Goal: Information Seeking & Learning: Learn about a topic

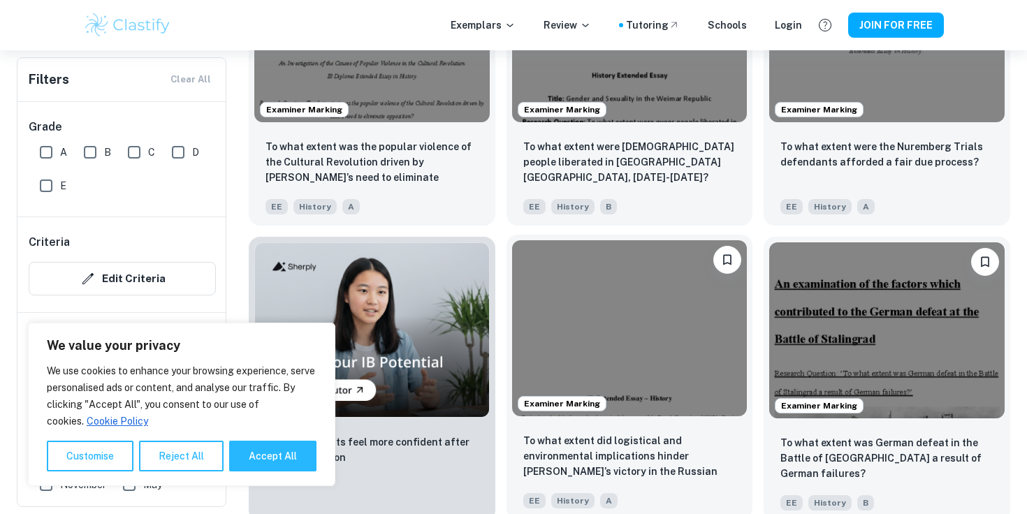
scroll to position [843, 0]
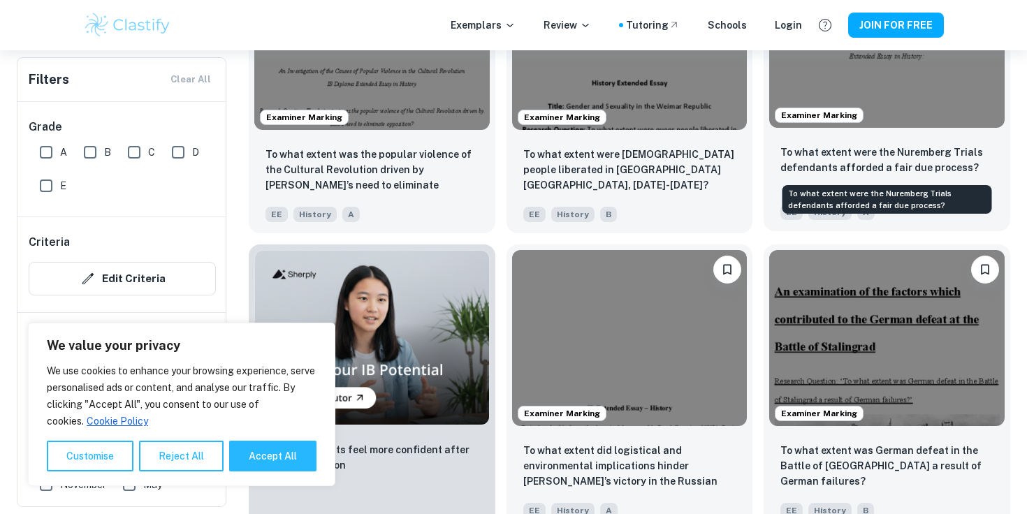
click at [852, 162] on p "To what extent were the Nuremberg Trials defendants afforded a fair due process?" at bounding box center [887, 160] width 213 height 31
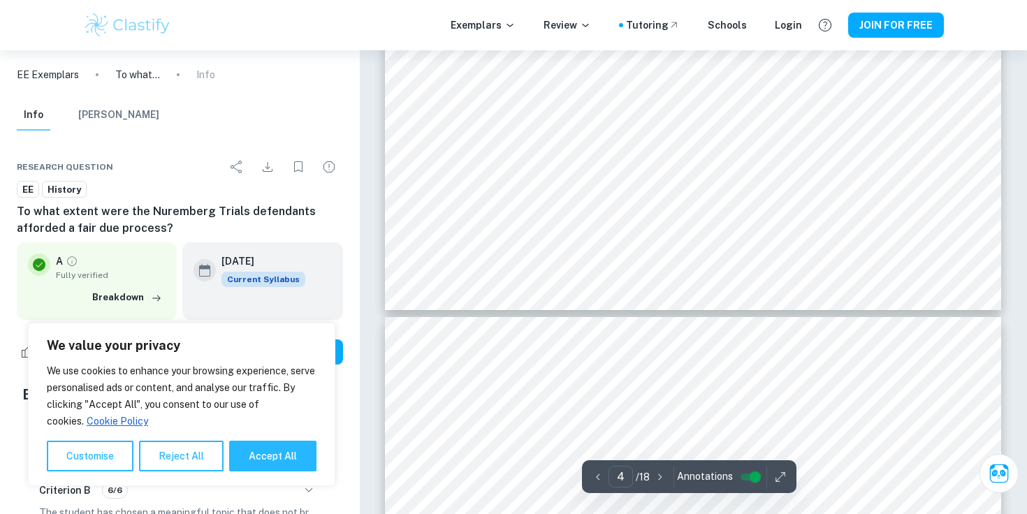
type input "5"
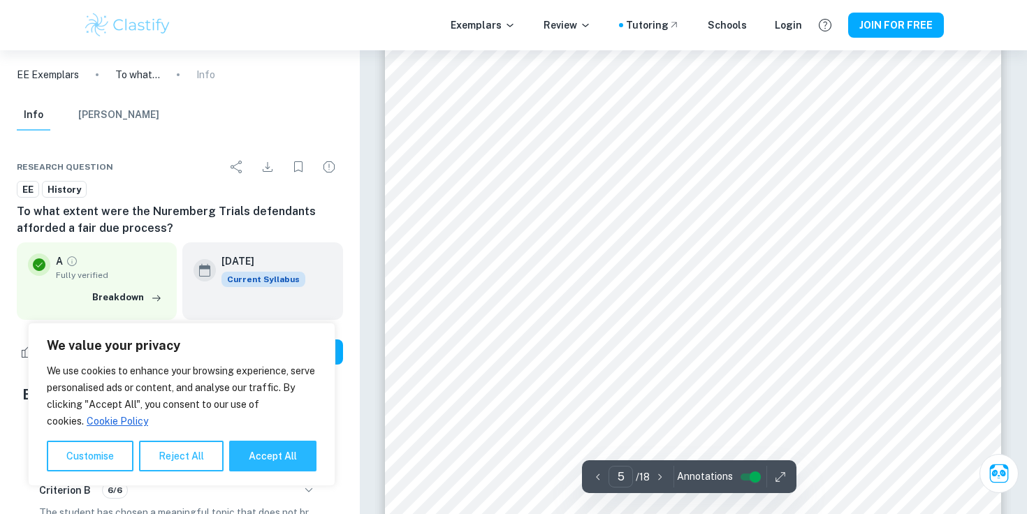
scroll to position [3943, 0]
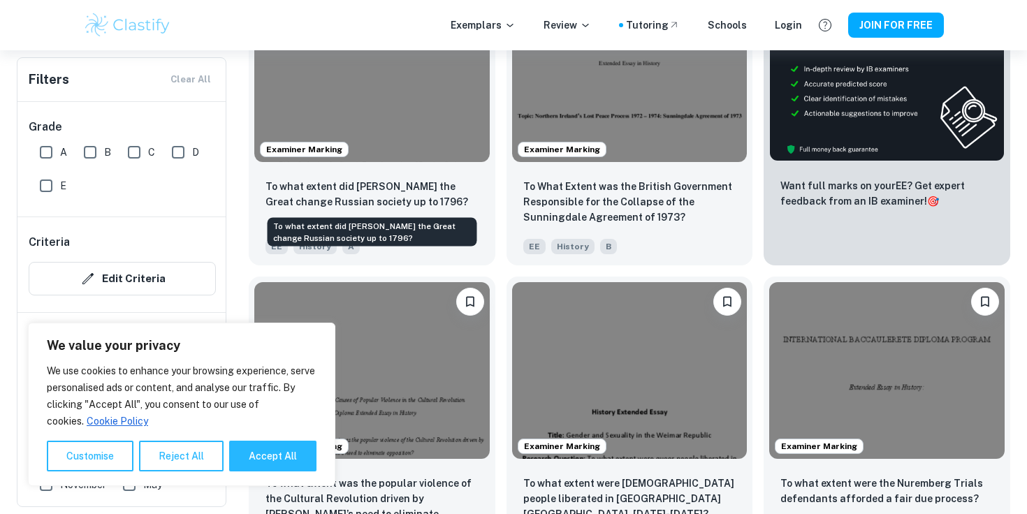
scroll to position [522, 0]
